Goal: Information Seeking & Learning: Understand process/instructions

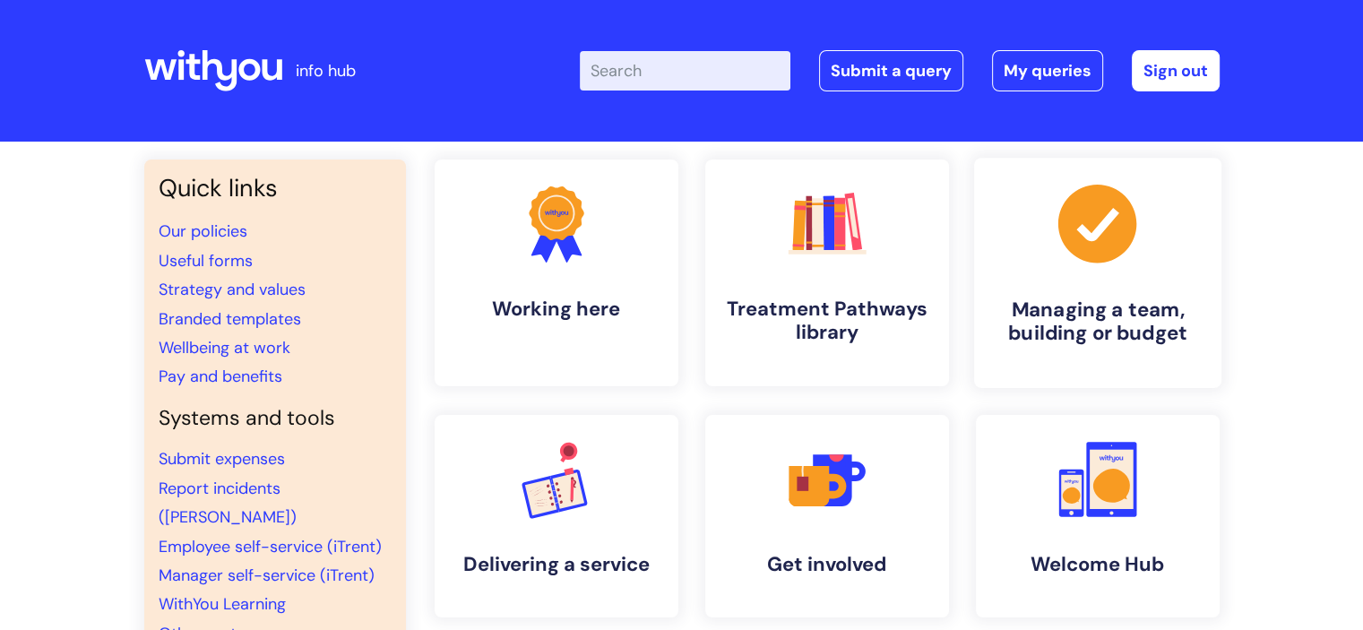
click at [1092, 287] on link ".cls-1{fill:#a53144;stroke-width:0px;} Managing a team, building or budget" at bounding box center [1096, 273] width 247 height 230
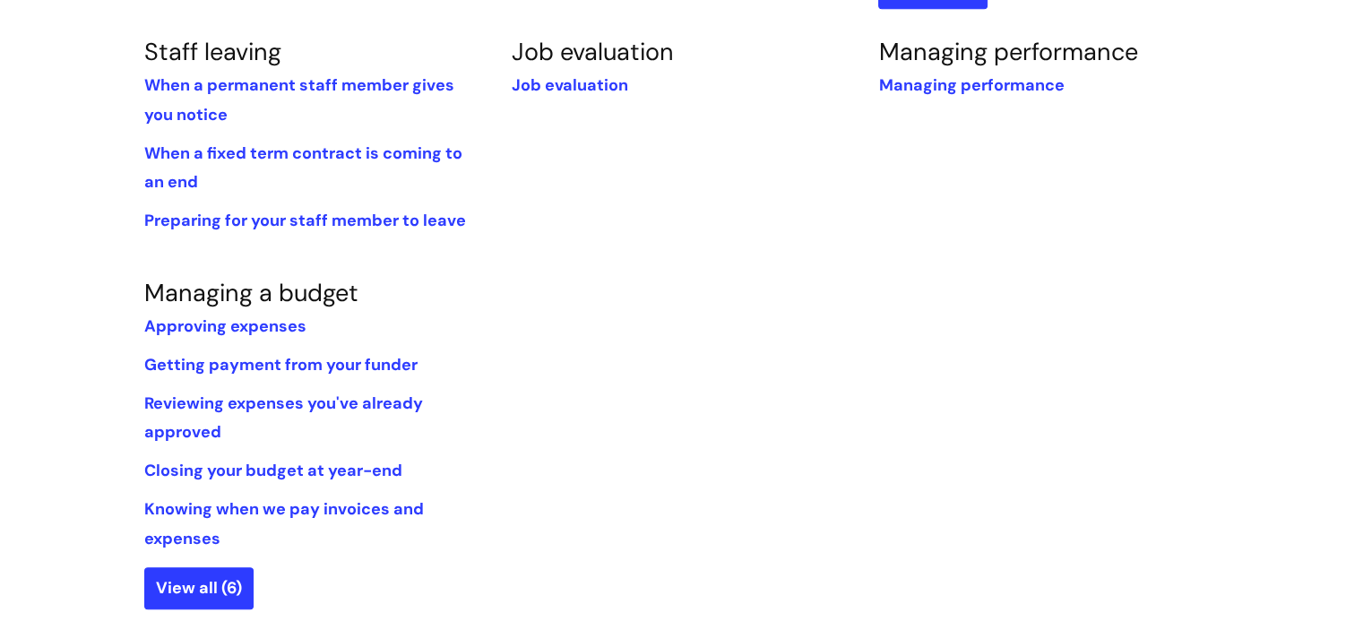
scroll to position [1074, 0]
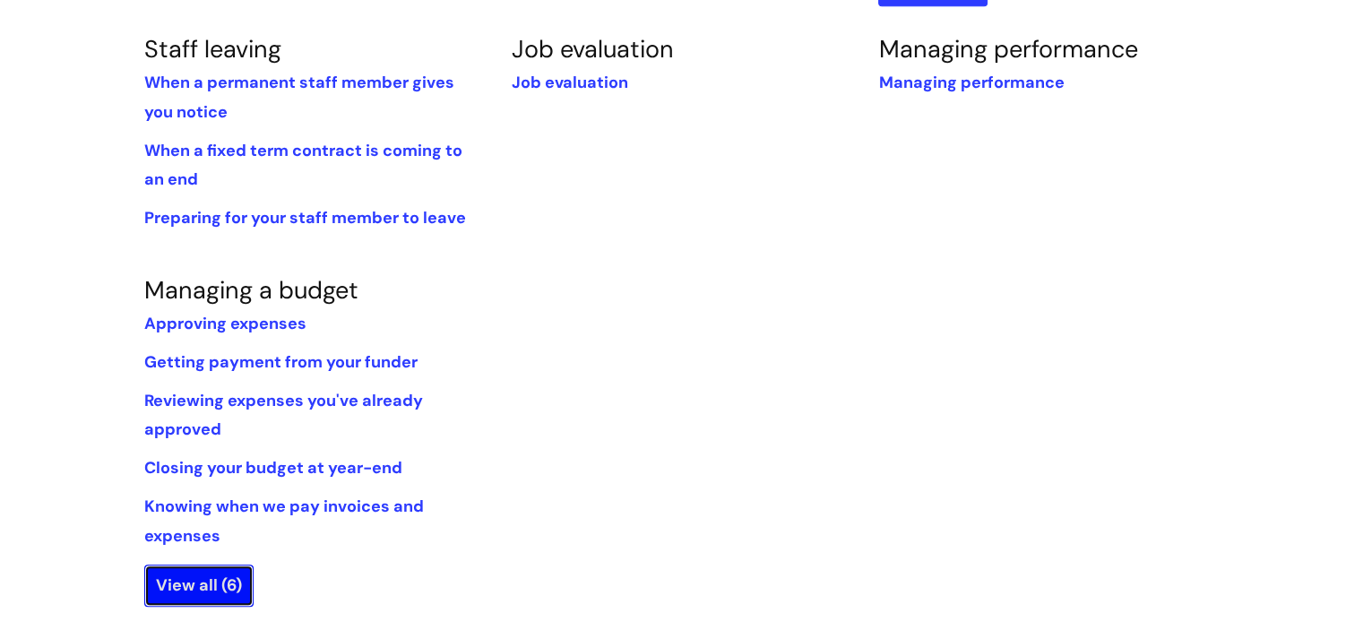
click at [200, 568] on link "View all (6)" at bounding box center [198, 584] width 109 height 41
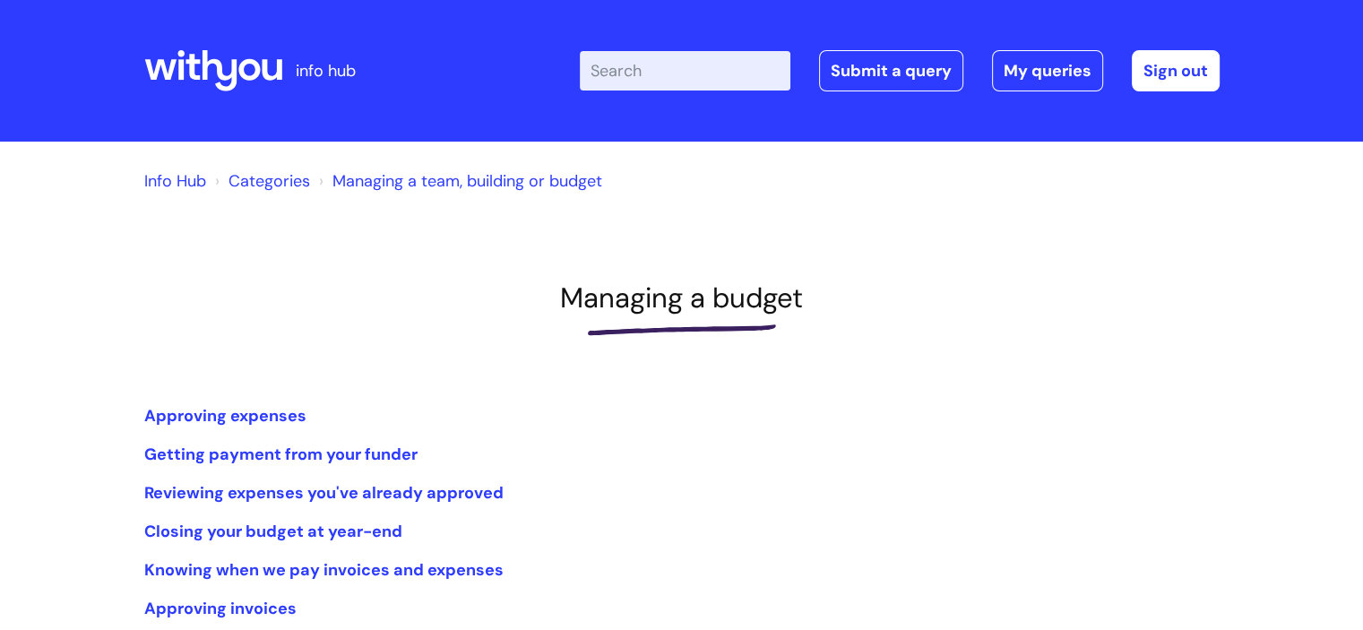
scroll to position [36, 0]
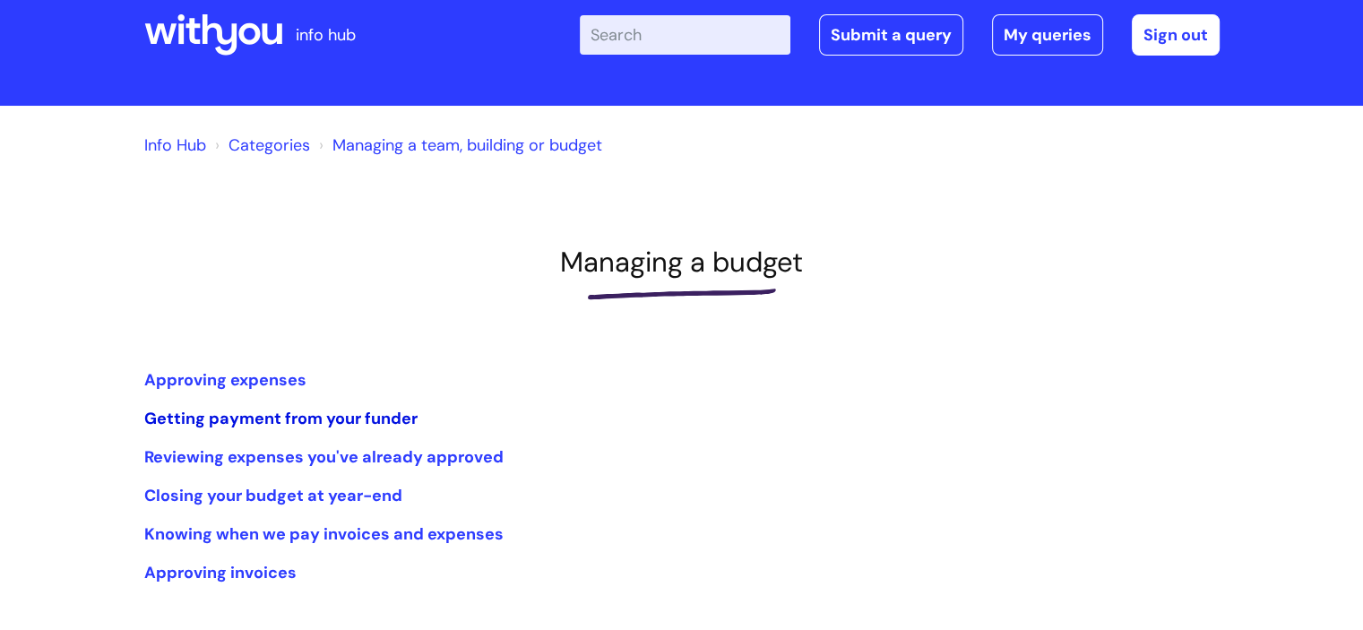
click at [240, 420] on link "Getting payment from your funder" at bounding box center [280, 419] width 273 height 22
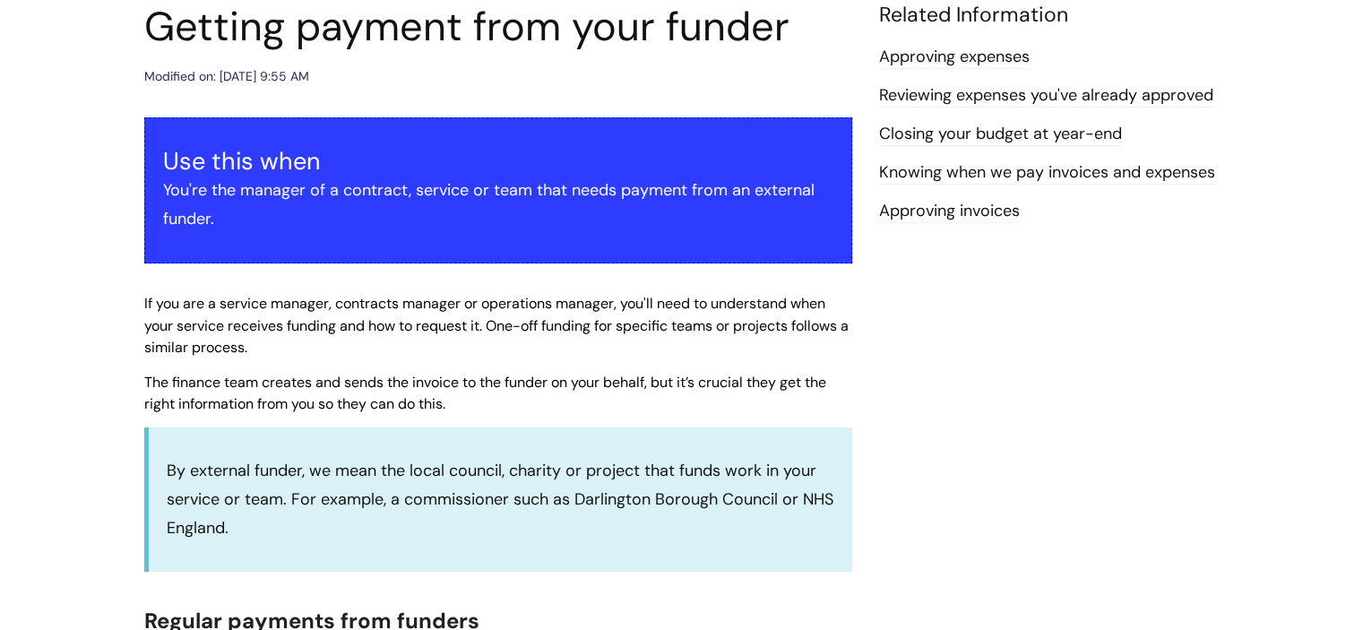
scroll to position [251, 0]
